Goal: Transaction & Acquisition: Purchase product/service

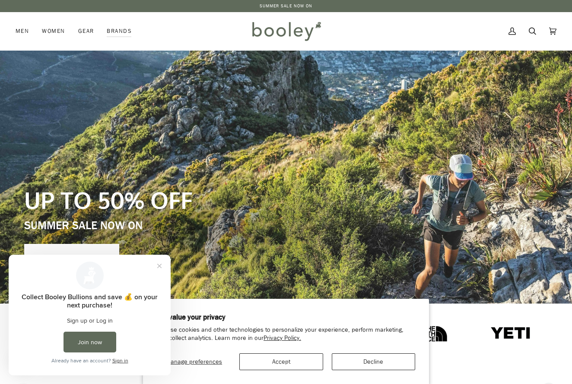
click at [373, 363] on button "Decline" at bounding box center [373, 361] width 83 height 17
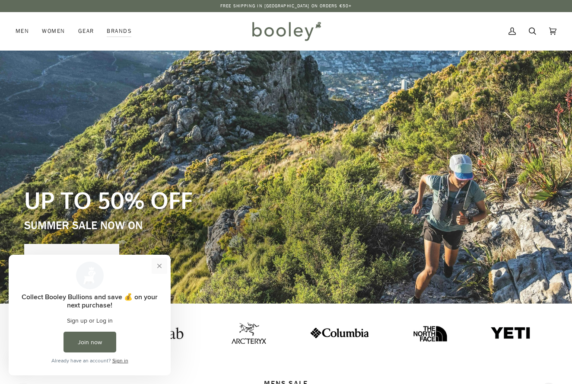
click at [160, 264] on button "Close prompt" at bounding box center [160, 266] width 16 height 16
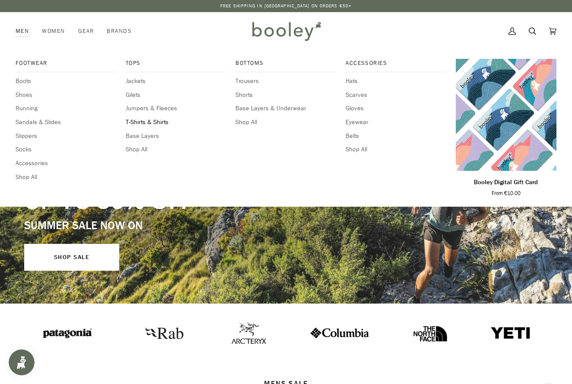
click at [145, 119] on span "T-Shirts & Shirts" at bounding box center [176, 123] width 101 height 10
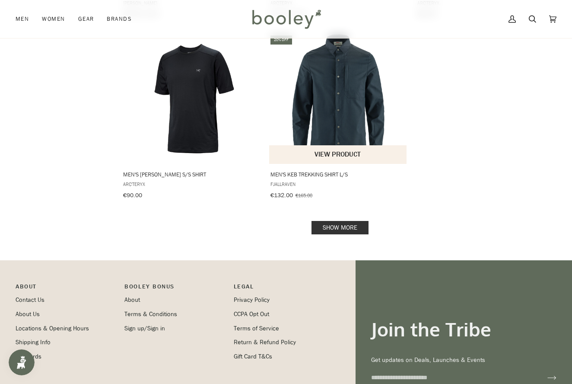
scroll to position [1214, 0]
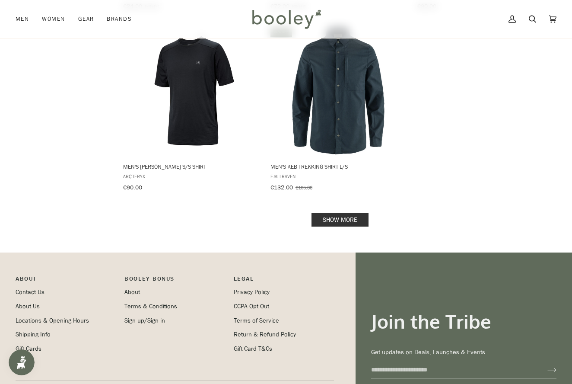
click at [337, 213] on link "Show more" at bounding box center [340, 219] width 57 height 13
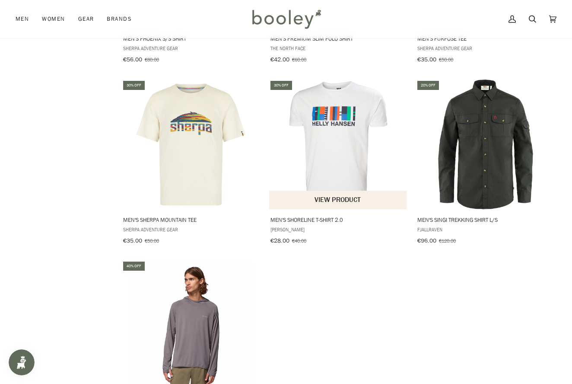
scroll to position [2243, 0]
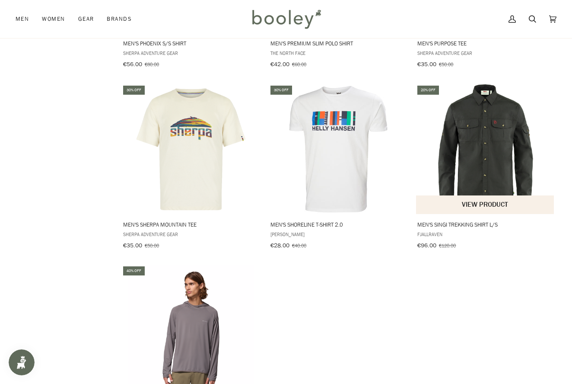
click at [486, 128] on img "Men's Singi Trekking Shirt L/S" at bounding box center [486, 149] width 130 height 130
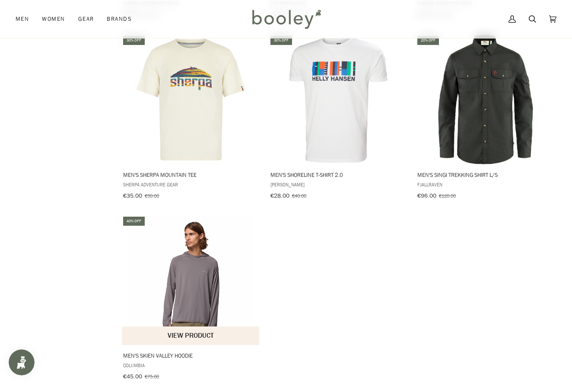
scroll to position [2286, 0]
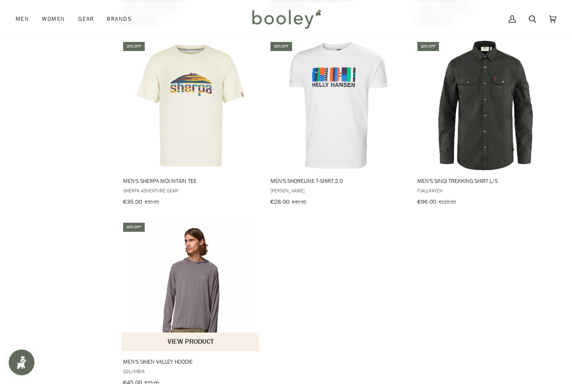
click at [193, 294] on img "Men's Skien Valley Hoodie" at bounding box center [191, 286] width 130 height 130
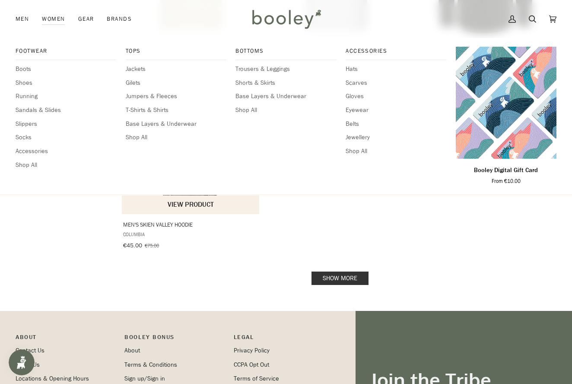
scroll to position [2422, 0]
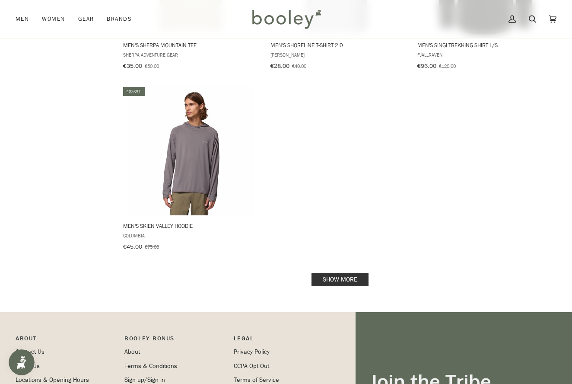
click at [340, 273] on link "Show more" at bounding box center [340, 279] width 57 height 13
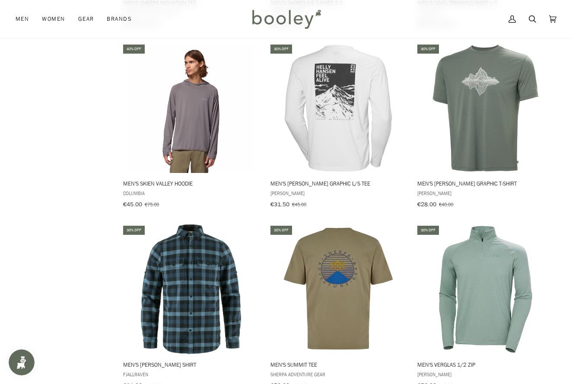
scroll to position [2475, 0]
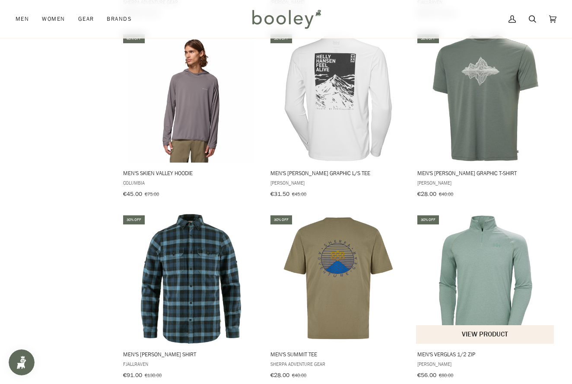
click at [494, 240] on img "Men's Verglas 1/2 Zip" at bounding box center [486, 279] width 130 height 130
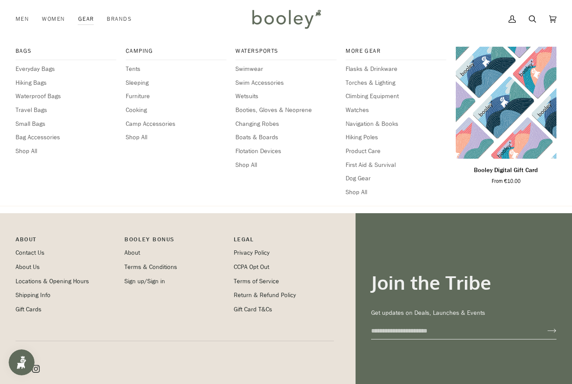
scroll to position [2876, 0]
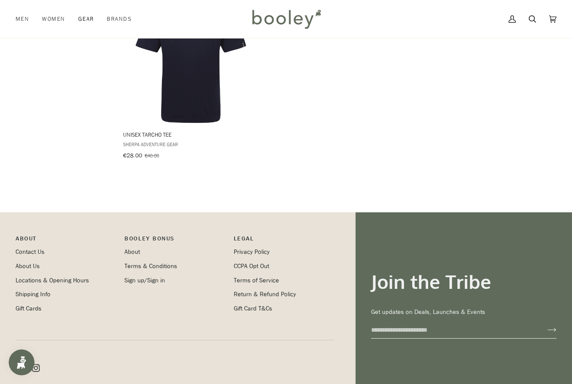
scroll to position [2422, 0]
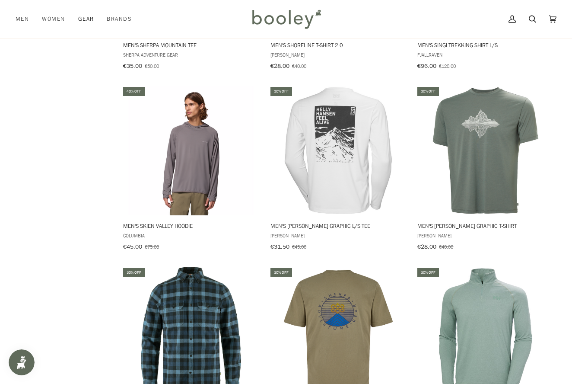
scroll to position [1214, 0]
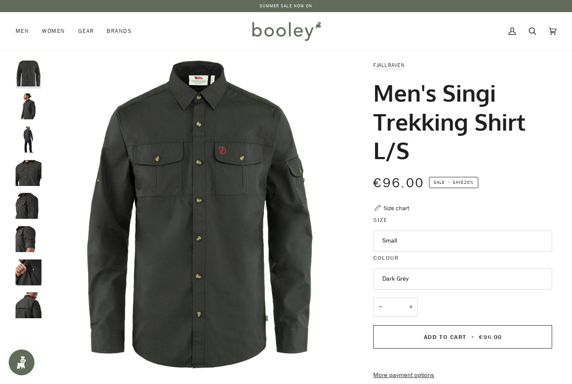
click at [406, 237] on button "Small" at bounding box center [463, 240] width 179 height 21
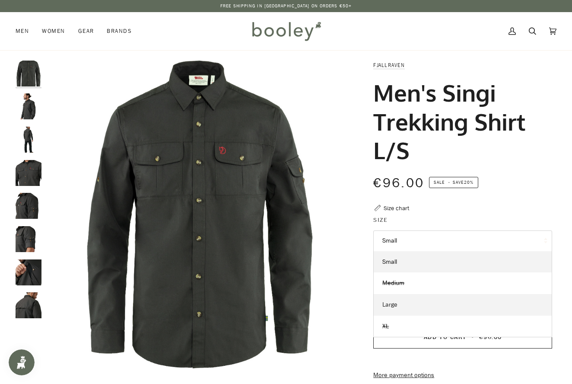
click at [395, 304] on span "Large" at bounding box center [390, 304] width 15 height 8
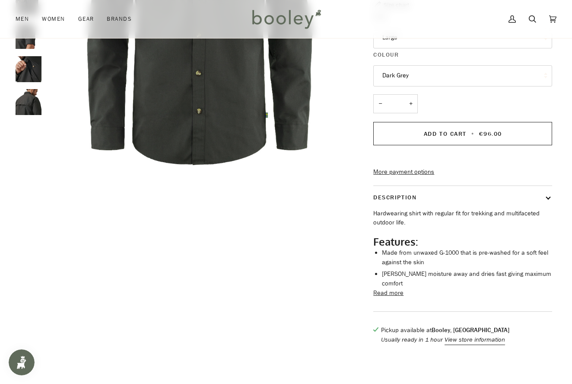
scroll to position [205, 0]
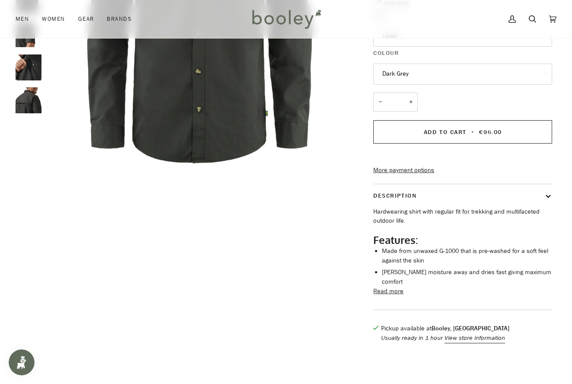
click at [387, 293] on button "Read more" at bounding box center [389, 292] width 30 height 10
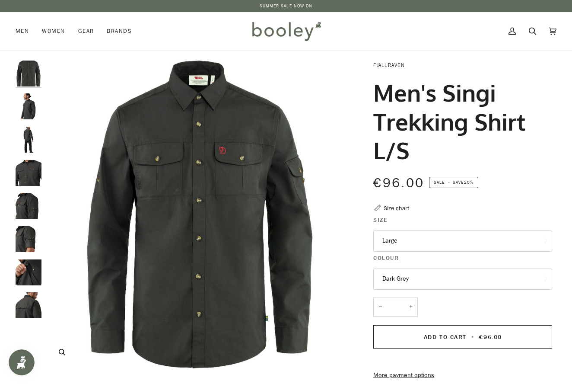
scroll to position [0, 0]
click at [181, 253] on img "Fjallraven Men's Singi Trekking Shirt L/S Dark Grey - Booley Galway" at bounding box center [200, 214] width 308 height 308
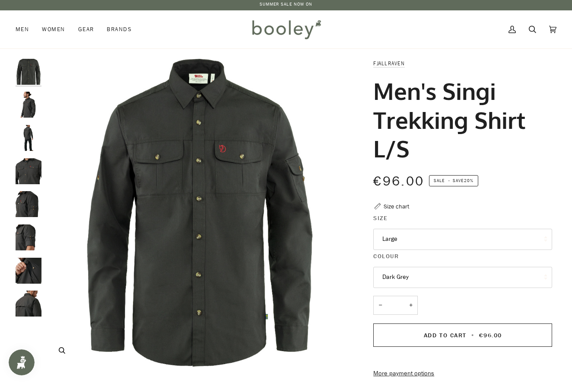
scroll to position [2, 0]
click at [190, 214] on img "Fjallraven Men's Singi Trekking Shirt L/S Dark Grey - Booley Galway" at bounding box center [200, 213] width 308 height 308
click at [29, 102] on img "Fjallraven Men's Singi Trekking Shirt L/S Dark Grey - Booley Galway" at bounding box center [29, 105] width 26 height 26
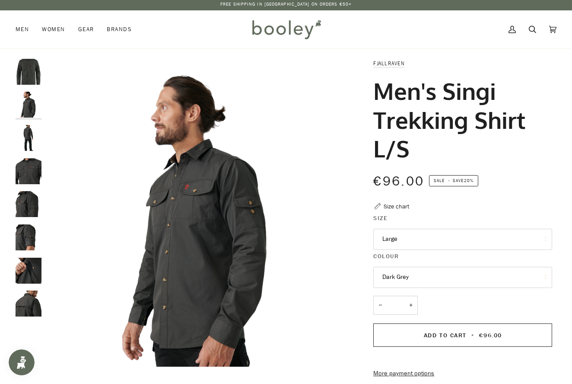
scroll to position [3, 0]
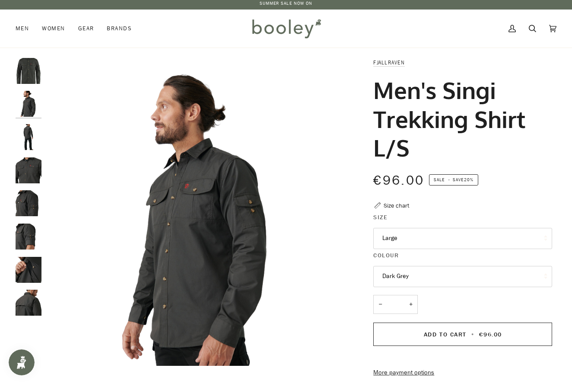
click at [29, 140] on img "Fjallraven Men's Singi Trekking Shirt L/S Dark Grey - Booley Galway" at bounding box center [29, 137] width 26 height 26
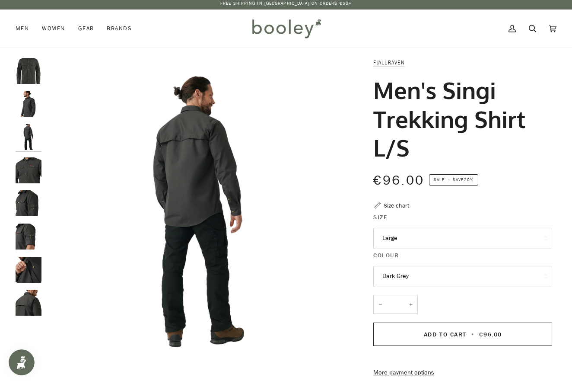
click at [31, 166] on img "Fjallraven Men's Singi Trekking Shirt L/S Dark Grey - Booley Galway" at bounding box center [29, 170] width 26 height 26
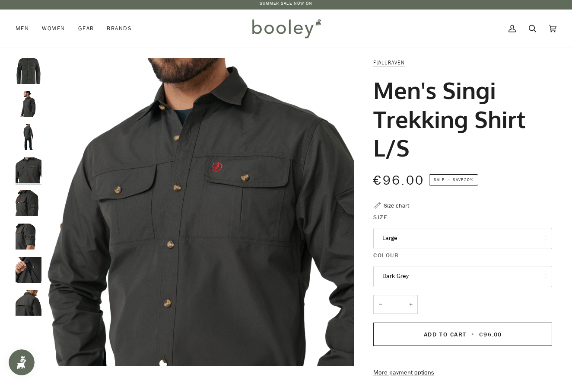
click at [30, 205] on img "Fjallraven Men's Singi Trekking Shirt L/S Dark Grey - Booley Galway" at bounding box center [29, 203] width 26 height 26
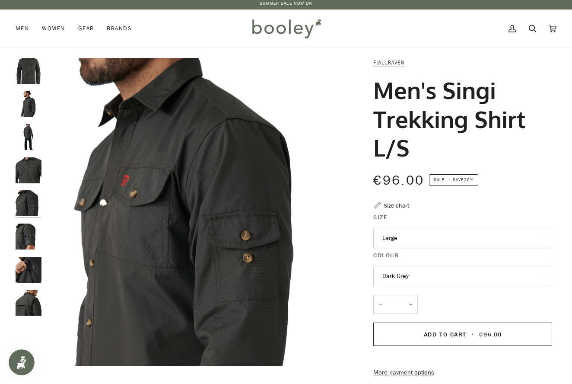
click at [26, 237] on img "Fjallraven Men's Singi Trekking Shirt L/S Dark Grey - Booley Galway" at bounding box center [29, 237] width 26 height 26
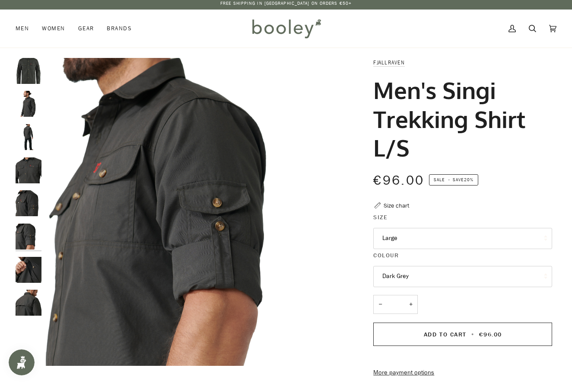
click at [31, 267] on img "Fjallraven Men's Singi Trekking Shirt L/S Dark Grey - Booley Galway" at bounding box center [29, 270] width 26 height 26
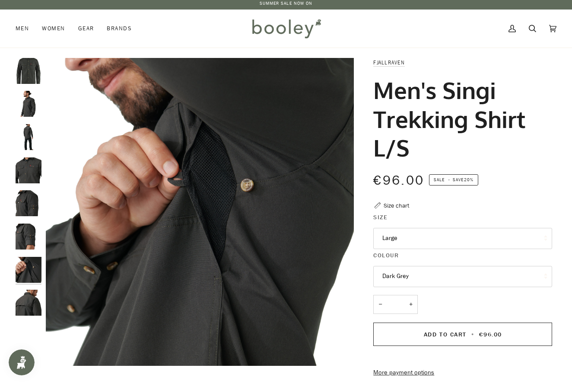
click at [30, 297] on img "Fjallraven Men's Singi Trekking Shirt L/S Dark Grey - Booley Galway" at bounding box center [29, 303] width 26 height 26
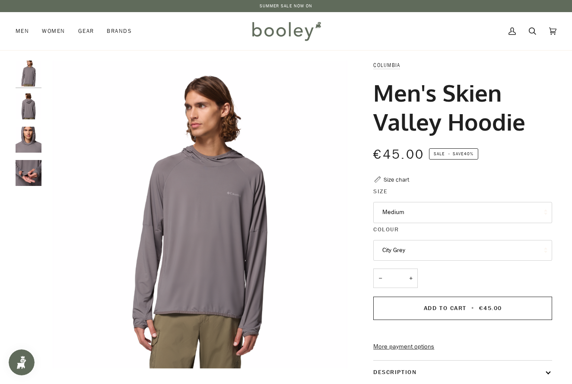
click at [405, 210] on button "Medium" at bounding box center [463, 212] width 179 height 21
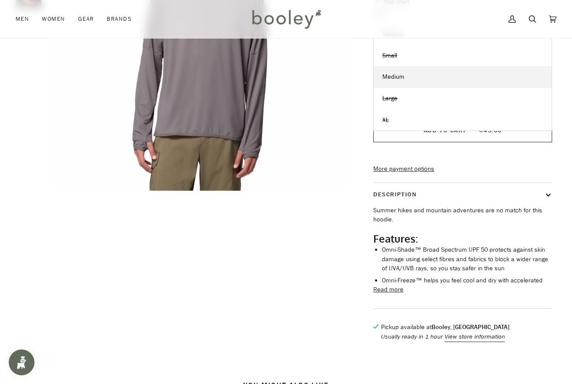
scroll to position [183, 0]
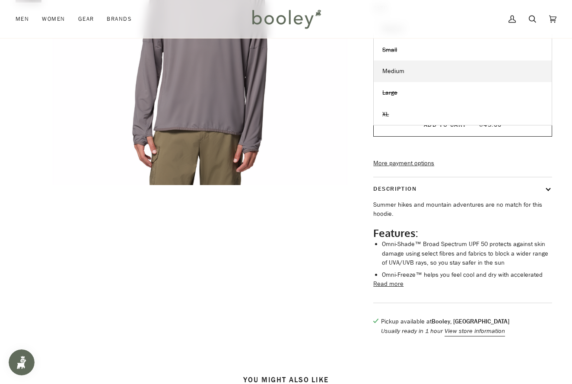
click at [394, 289] on button "Read more" at bounding box center [389, 284] width 30 height 10
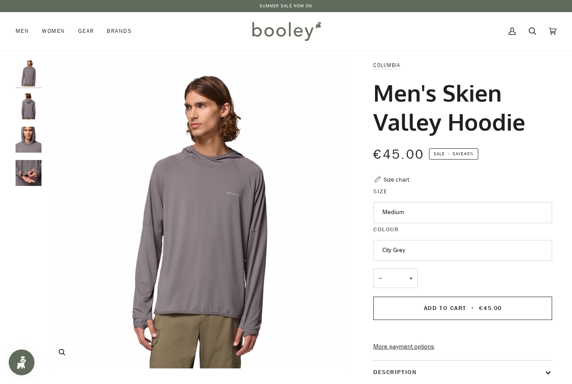
scroll to position [0, 0]
click at [26, 104] on img "Columbia Men's Skien Valley Hoodie City Grey - Booley Galway" at bounding box center [29, 106] width 26 height 26
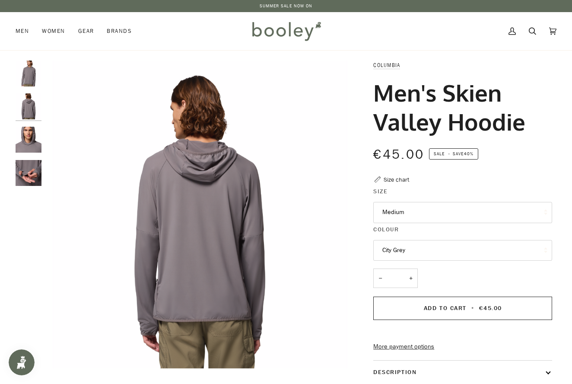
click at [31, 141] on img "Columbia Men's Skien Valley Hoodie City Grey - Booley Galway" at bounding box center [29, 140] width 26 height 26
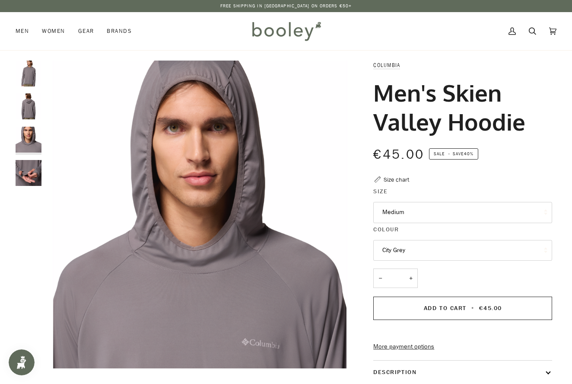
click at [29, 176] on img "Columbia Men's Skien Valley Hoodie City Grey - Booley Galway" at bounding box center [29, 173] width 26 height 26
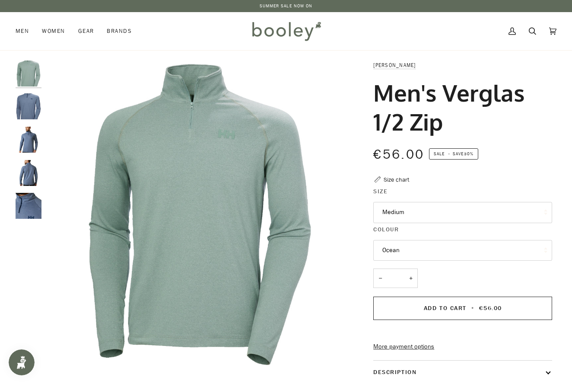
click at [387, 213] on button "Medium" at bounding box center [463, 212] width 179 height 21
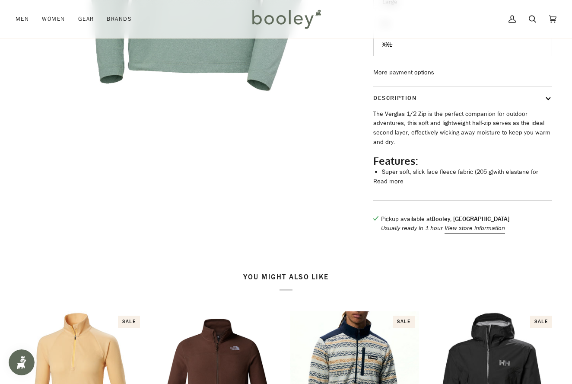
scroll to position [281, 0]
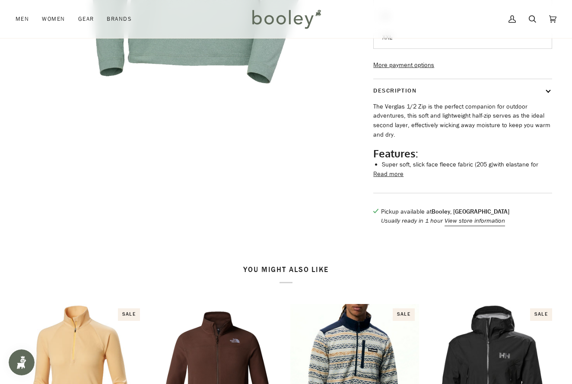
click at [390, 179] on button "Read more" at bounding box center [389, 174] width 30 height 10
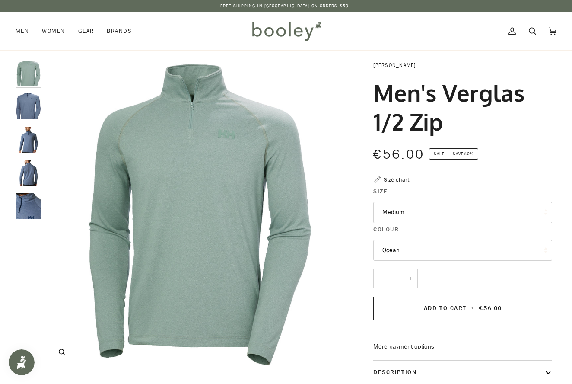
scroll to position [0, 0]
click at [393, 178] on div "Size chart" at bounding box center [397, 179] width 26 height 9
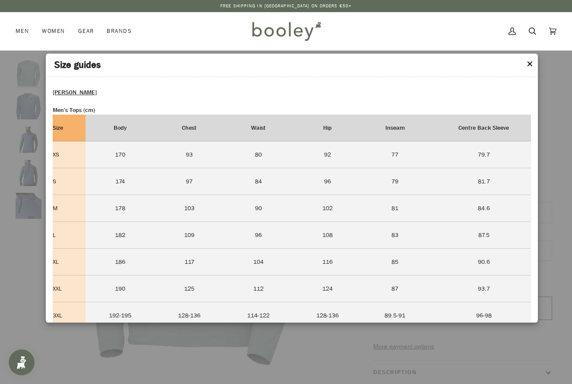
click at [530, 62] on button "✕" at bounding box center [530, 64] width 7 height 13
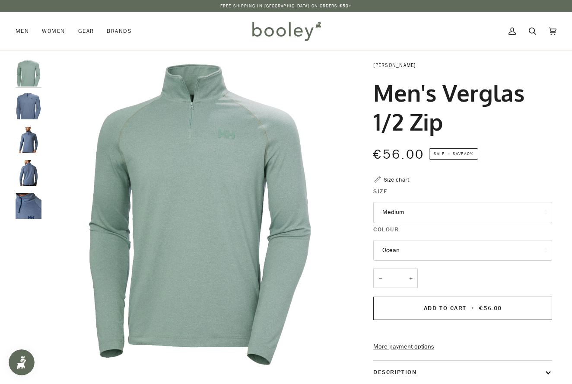
click at [27, 106] on img "Helly Hansen Men's Verglas 1/2 Zip Ocean - Booley Galway" at bounding box center [29, 106] width 26 height 26
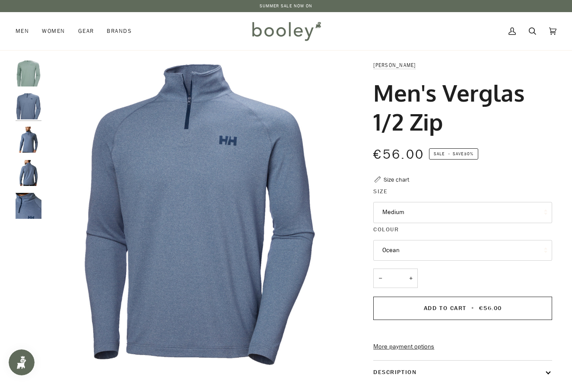
click at [29, 140] on img "Helly Hansen Men's Verglas 1/2 Zip Ocean - Booley Galway" at bounding box center [29, 140] width 26 height 26
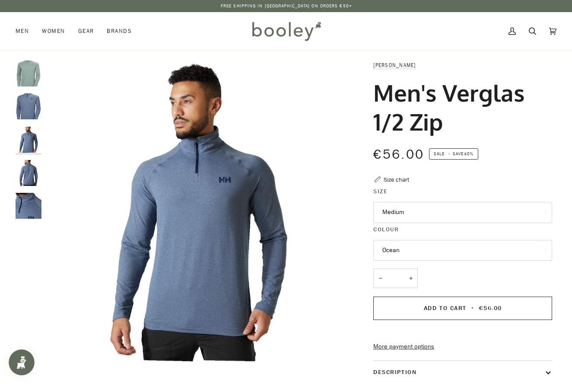
click at [29, 173] on img "Helly Hansen Men's Verglas 1/2 Zip Ocean - Booley Galway" at bounding box center [29, 173] width 26 height 26
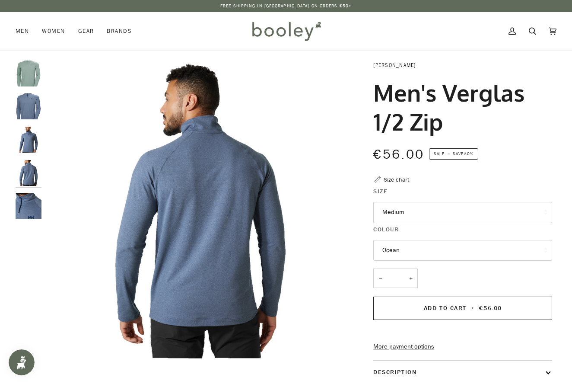
click at [26, 202] on img "Helly Hansen Men's Verglas 1/2 Zip Ocean - Booley Galway" at bounding box center [29, 206] width 26 height 26
